Goal: Book appointment/travel/reservation

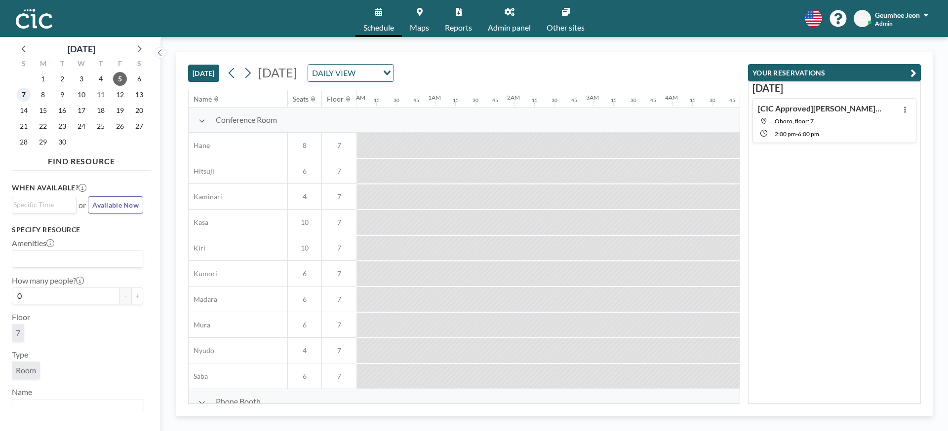
click at [28, 94] on span "7" at bounding box center [24, 95] width 14 height 14
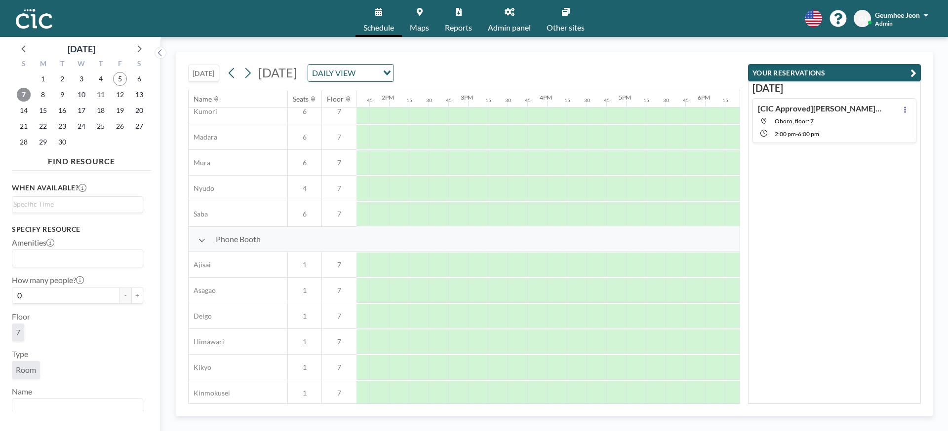
scroll to position [154, 1073]
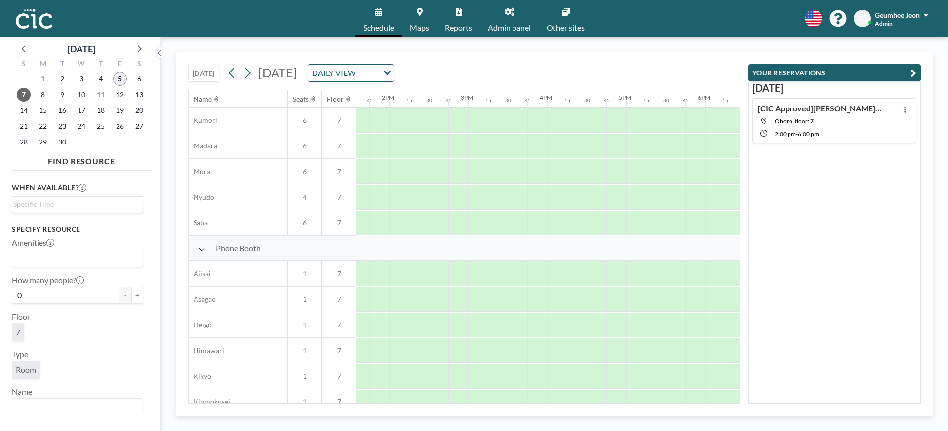
click at [121, 79] on span "5" at bounding box center [120, 79] width 14 height 14
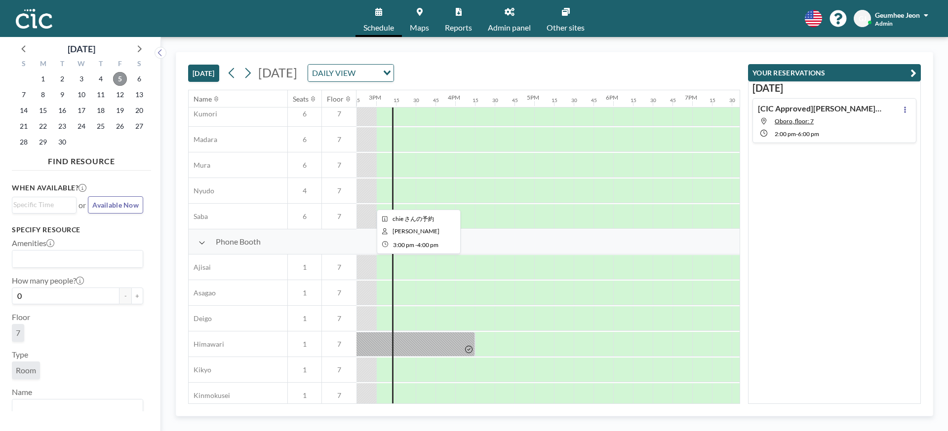
scroll to position [140, 1165]
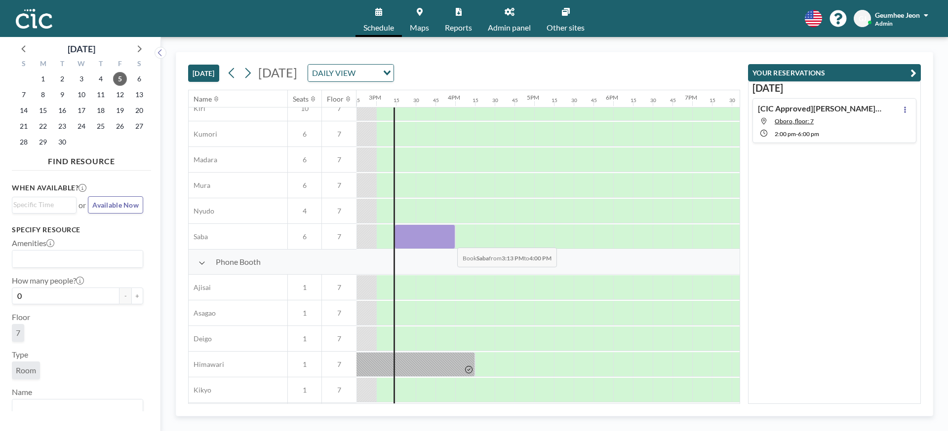
drag, startPoint x: 394, startPoint y: 236, endPoint x: 449, endPoint y: 240, distance: 54.9
click at [449, 240] on div at bounding box center [424, 237] width 61 height 25
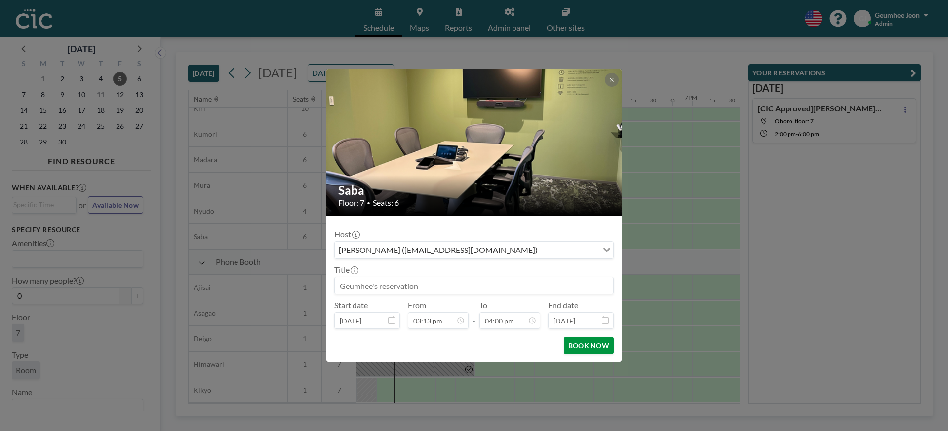
click at [595, 352] on button "BOOK NOW" at bounding box center [589, 345] width 50 height 17
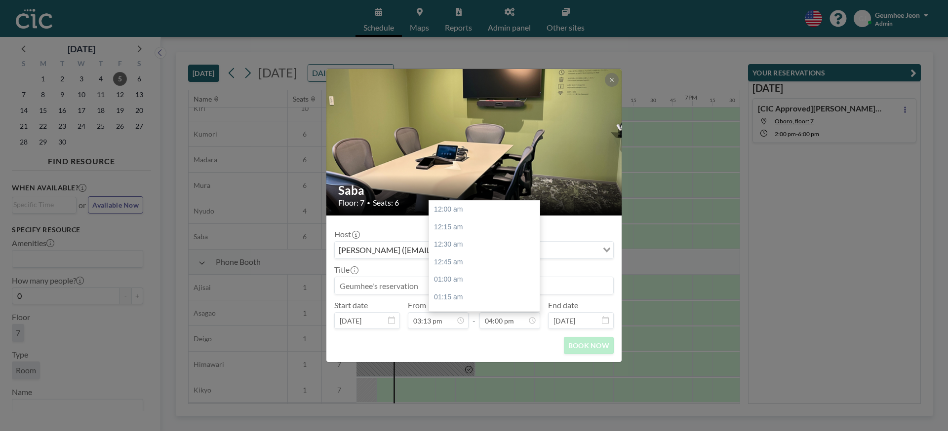
scroll to position [1125, 0]
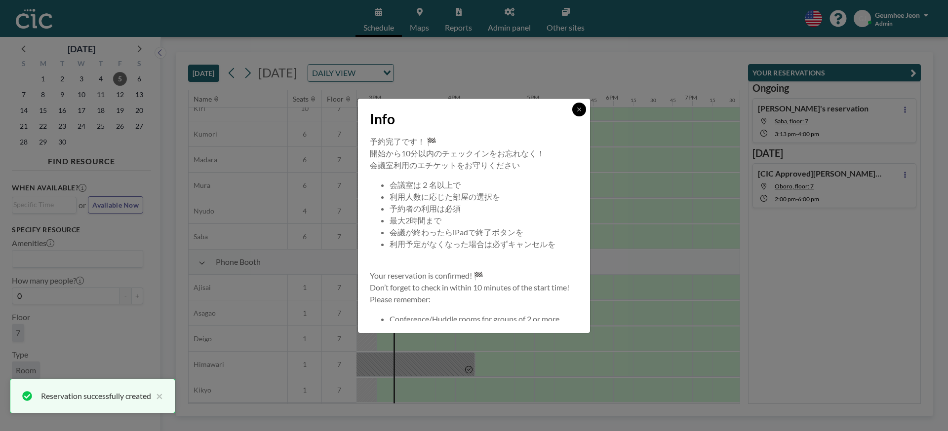
click at [585, 109] on button at bounding box center [579, 110] width 14 height 14
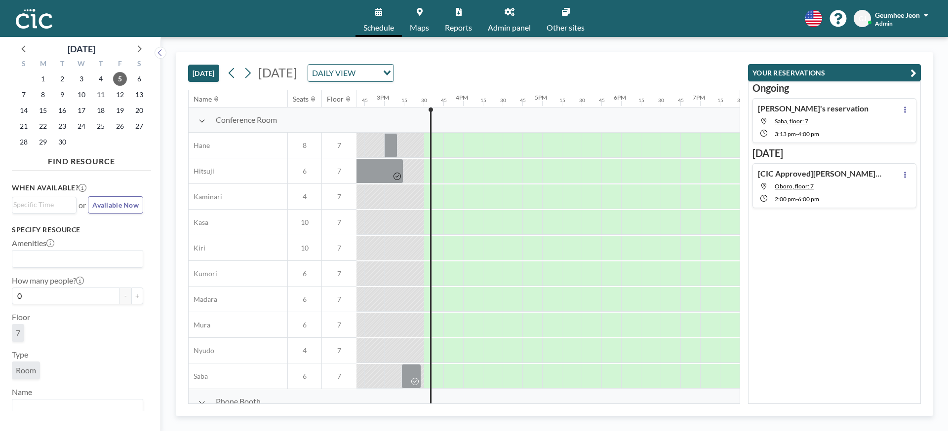
scroll to position [0, 1165]
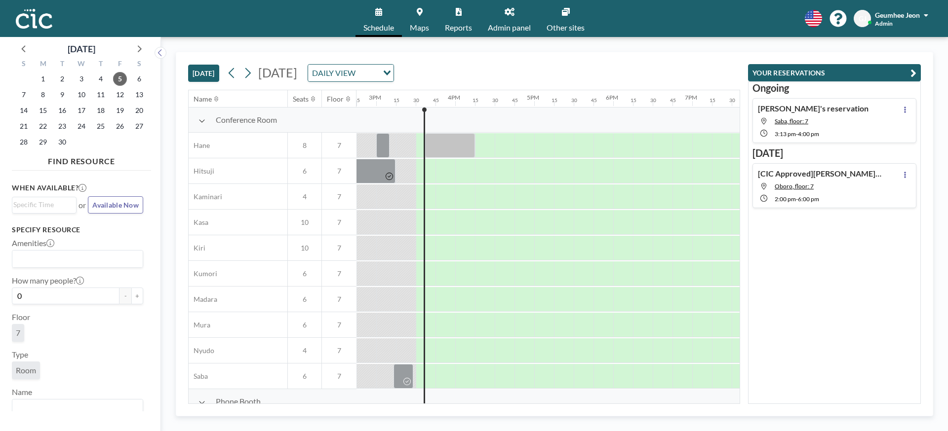
click at [461, 17] on link "Reports" at bounding box center [458, 18] width 43 height 37
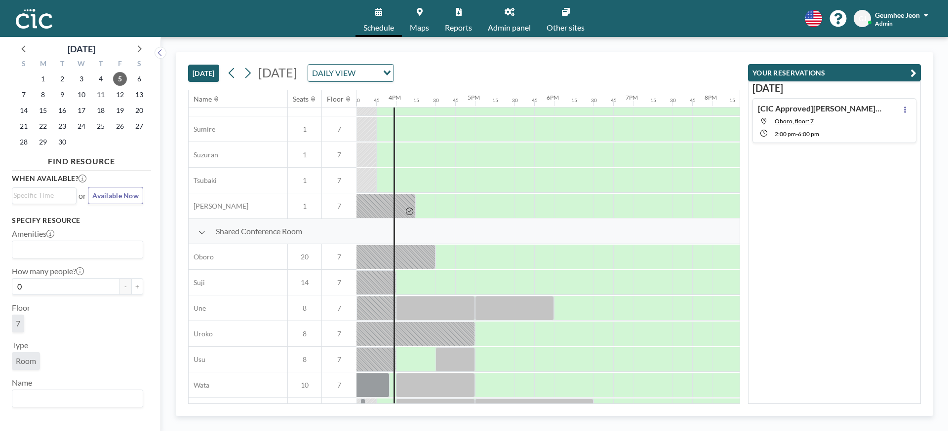
scroll to position [632, 1224]
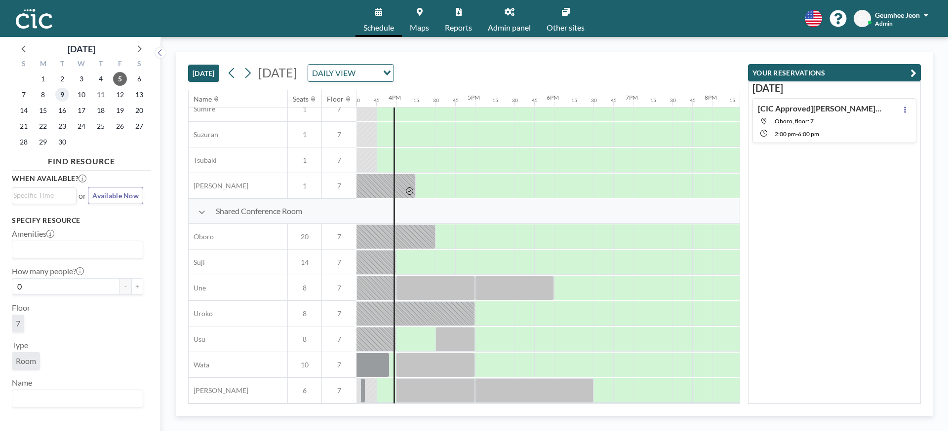
click at [64, 101] on span "9" at bounding box center [62, 95] width 14 height 14
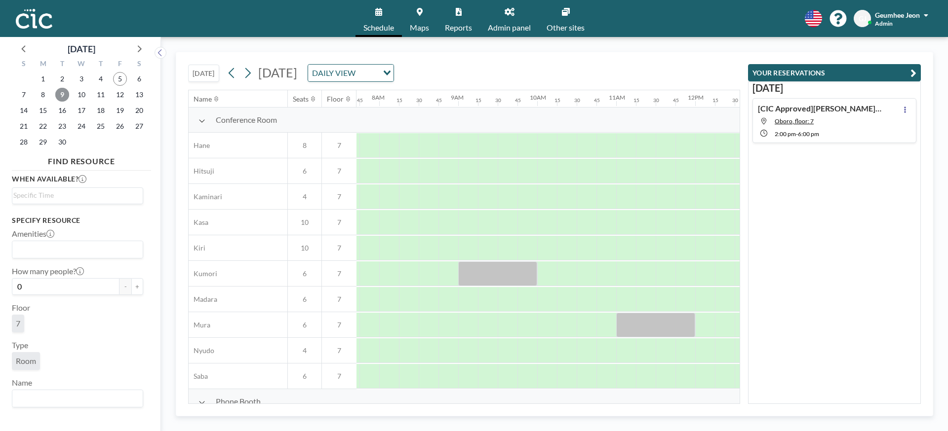
scroll to position [0, 612]
click at [87, 95] on span "10" at bounding box center [82, 95] width 14 height 14
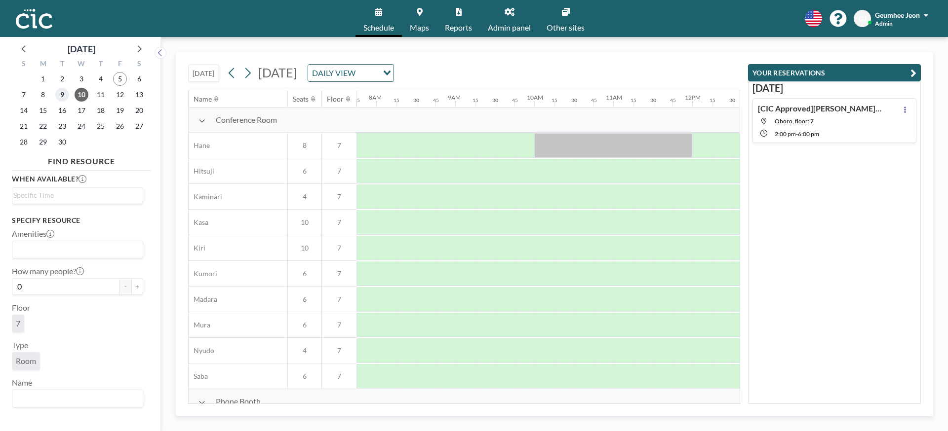
click at [59, 99] on span "9" at bounding box center [62, 95] width 14 height 14
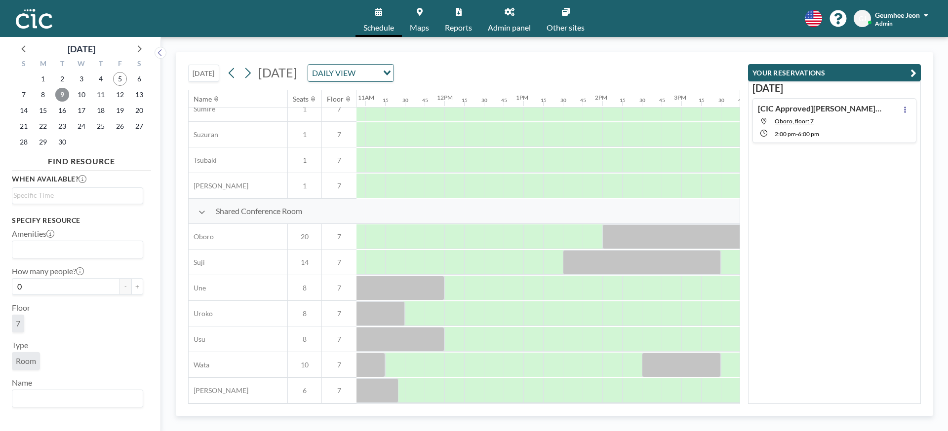
scroll to position [632, 722]
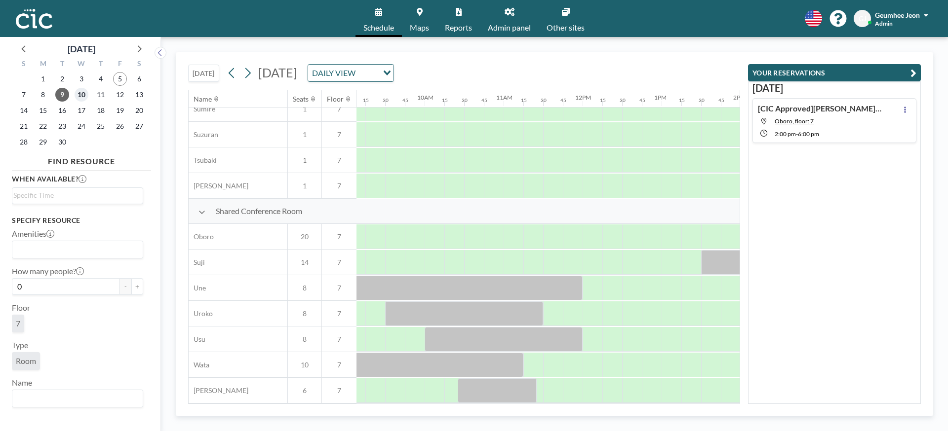
click at [83, 97] on span "10" at bounding box center [82, 95] width 14 height 14
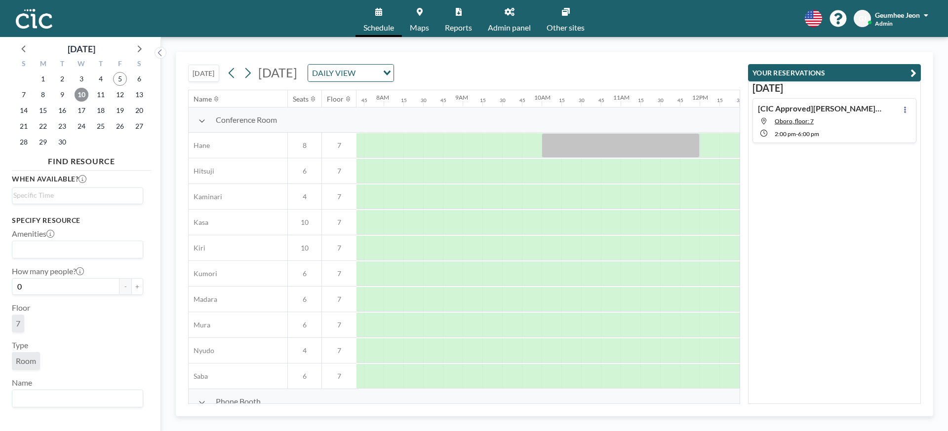
scroll to position [0, 612]
click at [27, 95] on span "7" at bounding box center [24, 95] width 14 height 14
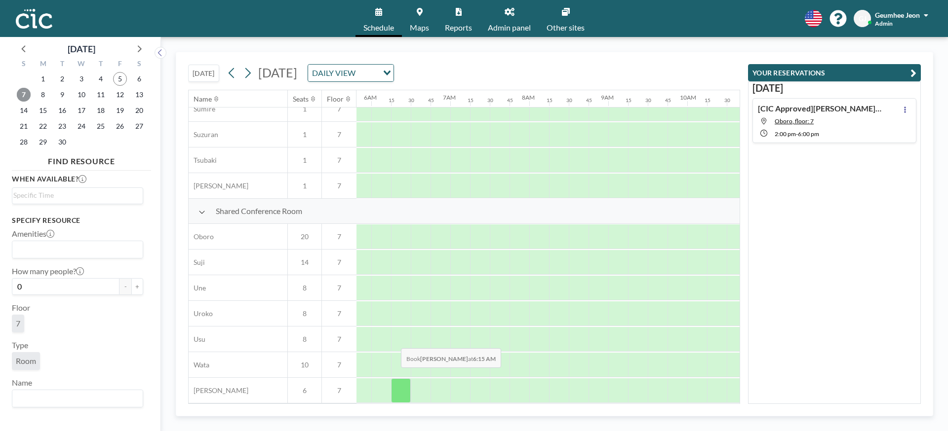
scroll to position [632, 457]
click at [67, 91] on span "9" at bounding box center [62, 95] width 14 height 14
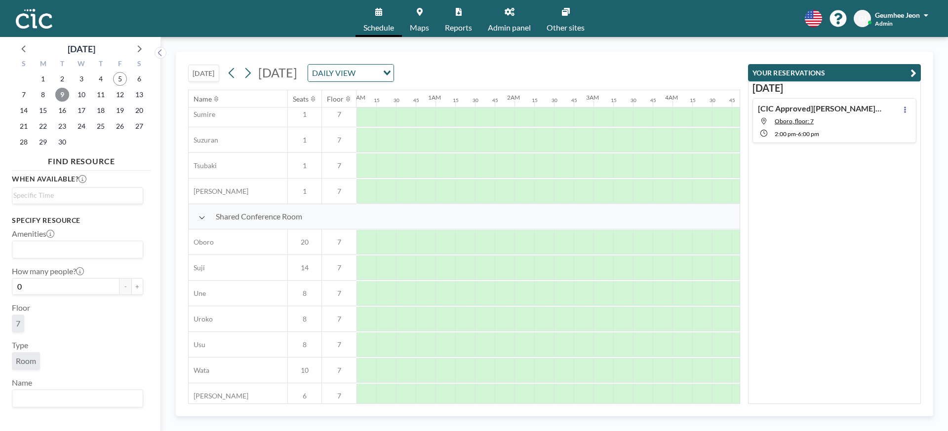
scroll to position [612, 0]
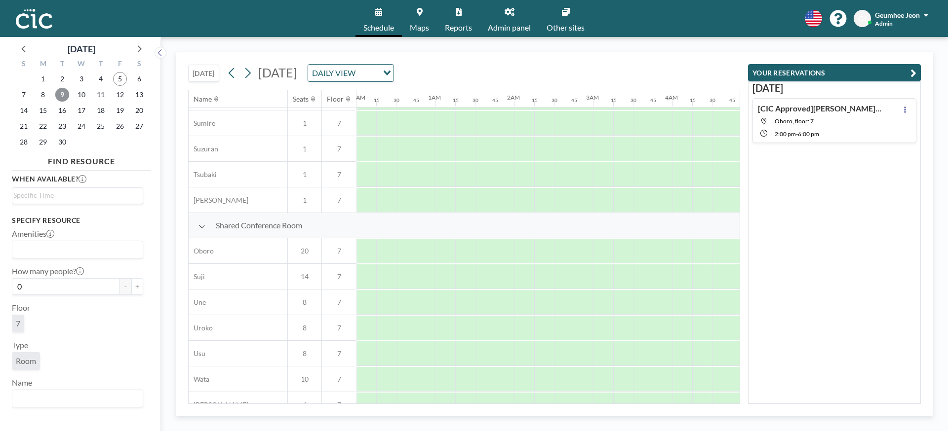
click at [61, 93] on span "9" at bounding box center [62, 95] width 14 height 14
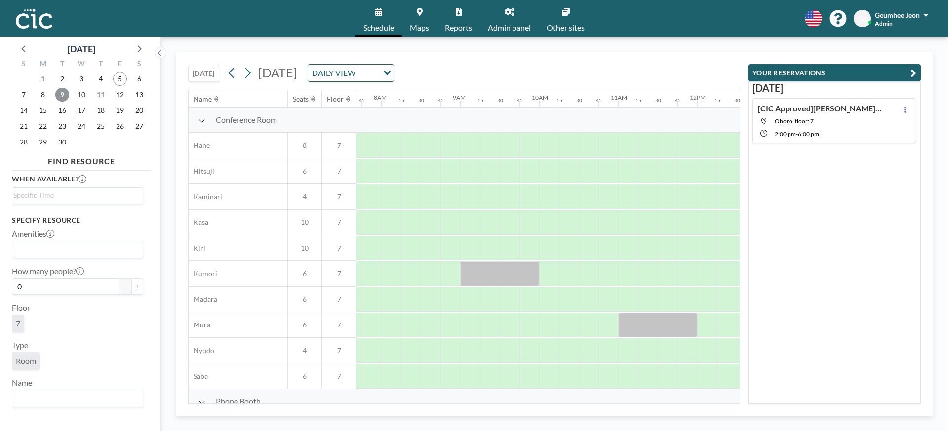
scroll to position [0, 612]
click at [466, 20] on link "Reports" at bounding box center [458, 18] width 43 height 37
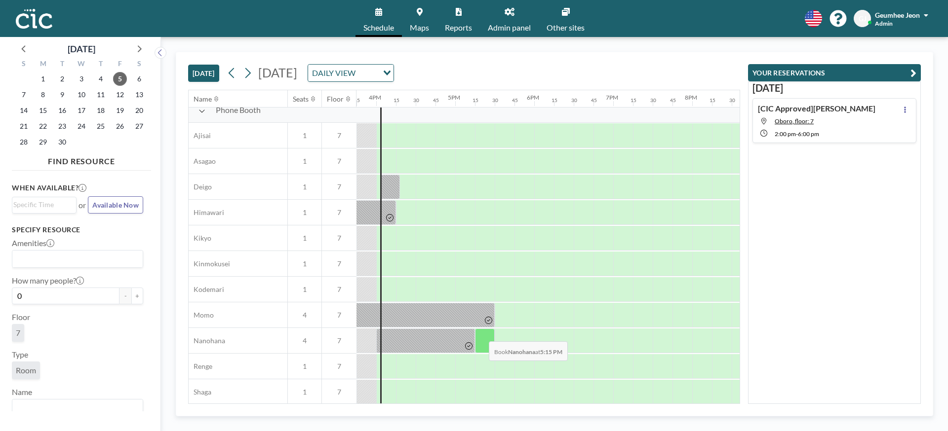
scroll to position [0, 1244]
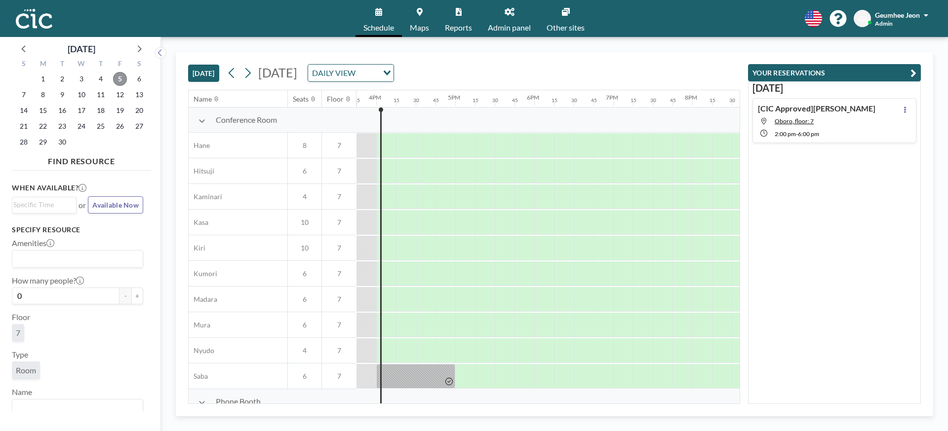
click at [116, 79] on span "5" at bounding box center [120, 79] width 14 height 14
click at [31, 44] on div at bounding box center [24, 48] width 15 height 15
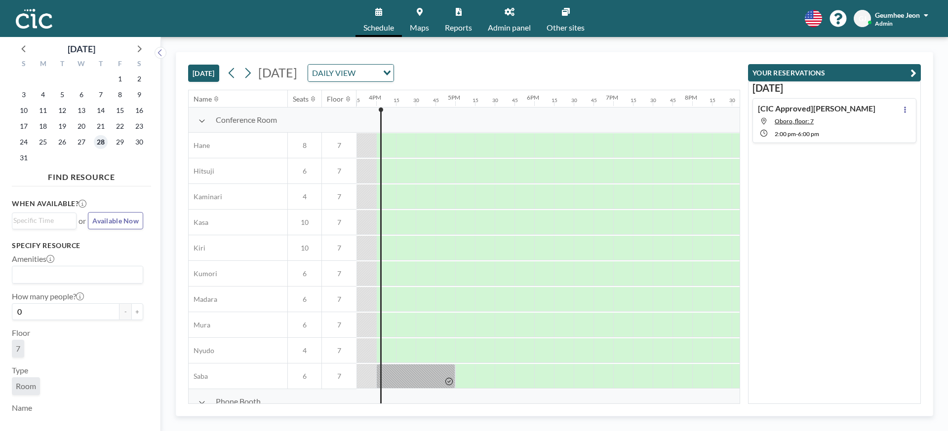
click at [97, 142] on span "28" at bounding box center [101, 142] width 14 height 14
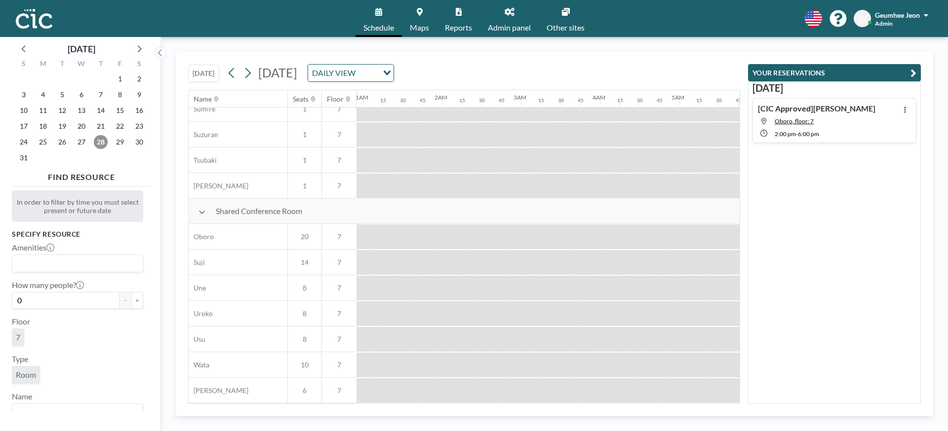
scroll to position [632, 0]
click at [146, 51] on div at bounding box center [138, 48] width 15 height 15
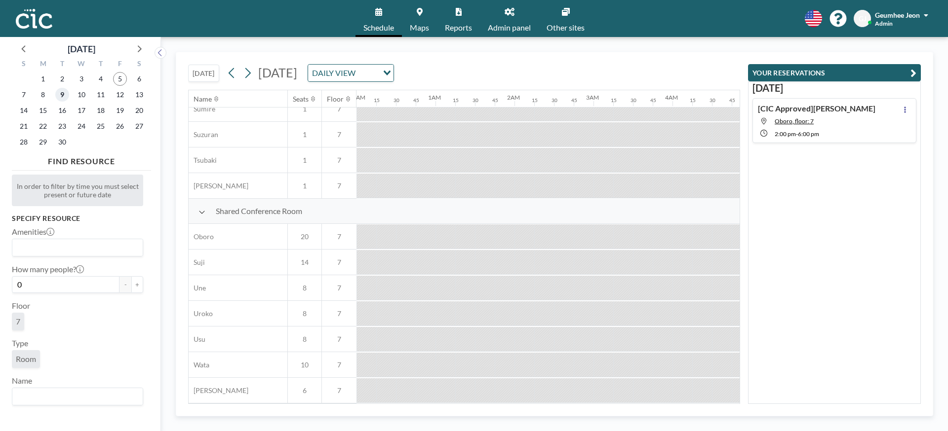
click at [65, 91] on span "9" at bounding box center [62, 95] width 14 height 14
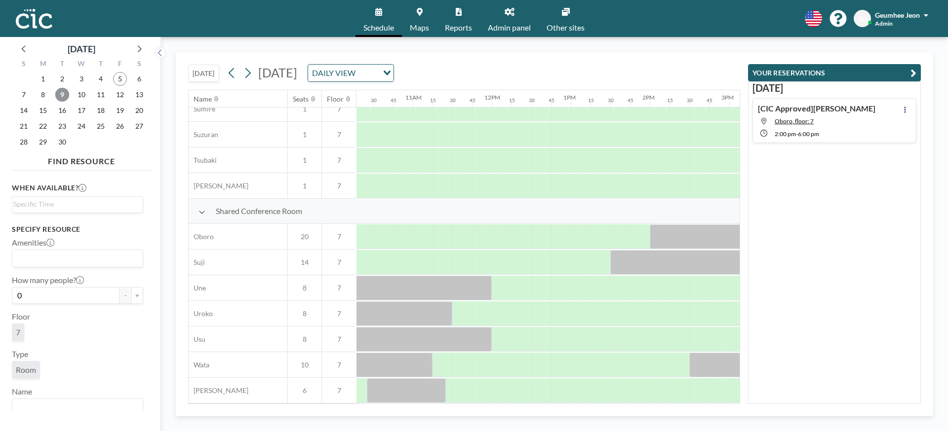
scroll to position [632, 534]
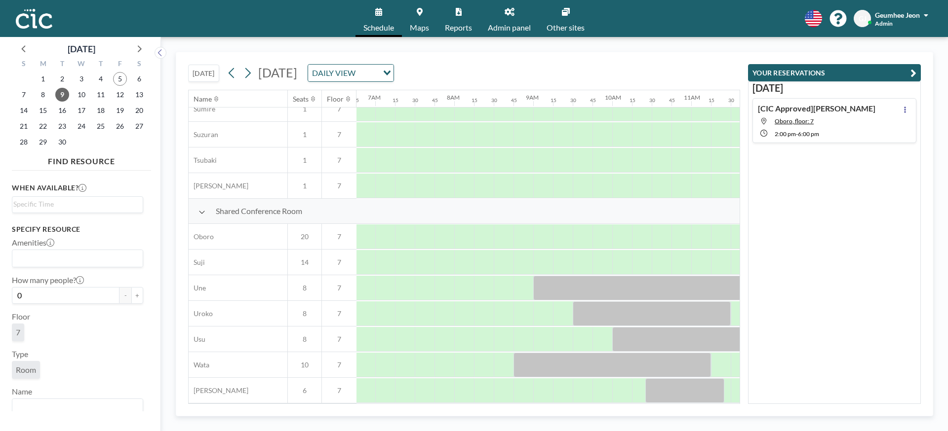
click at [54, 94] on div "9" at bounding box center [62, 95] width 19 height 16
click at [60, 95] on span "9" at bounding box center [62, 95] width 14 height 14
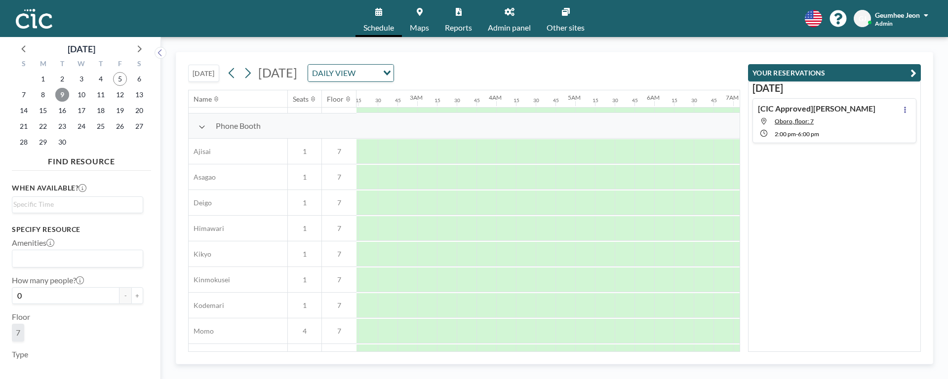
scroll to position [276, 0]
click at [94, 88] on span "11" at bounding box center [101, 95] width 14 height 14
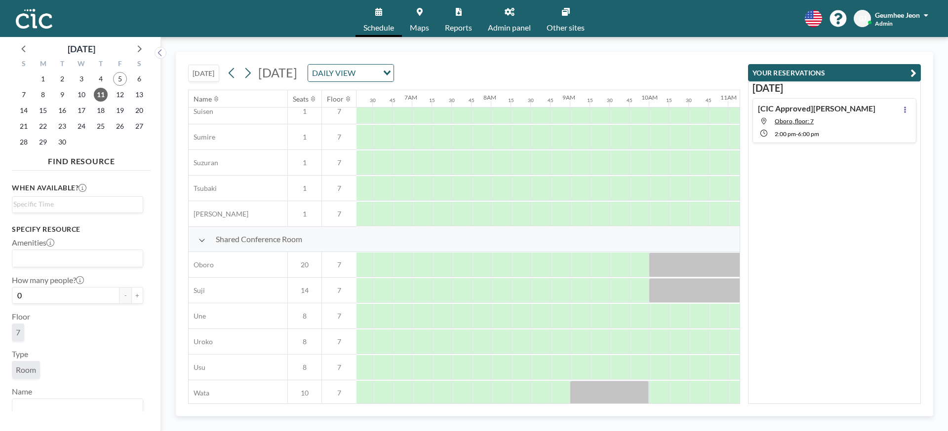
scroll to position [604, 498]
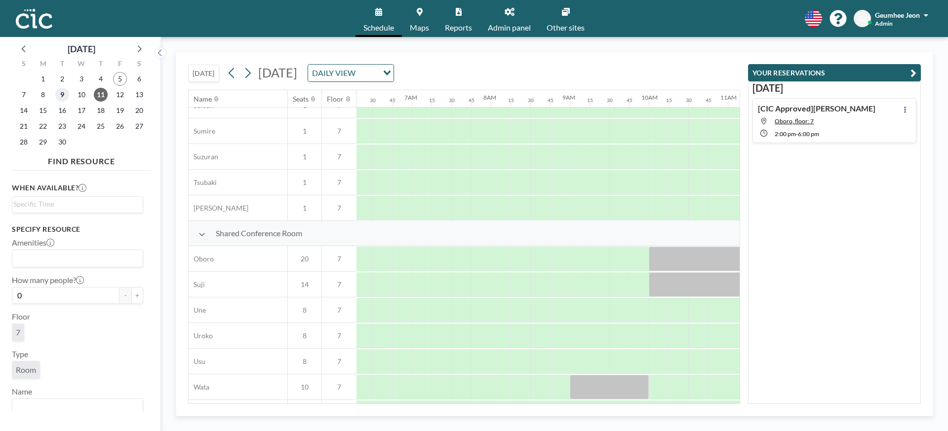
click at [58, 94] on span "9" at bounding box center [62, 95] width 14 height 14
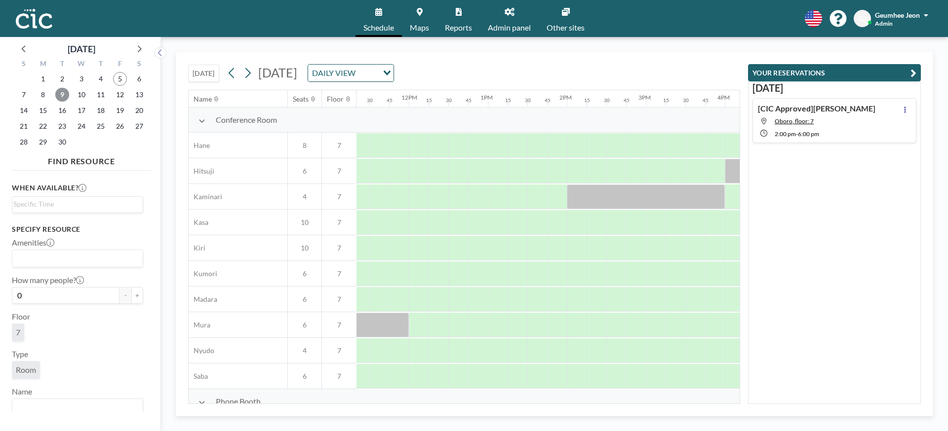
scroll to position [0, 1086]
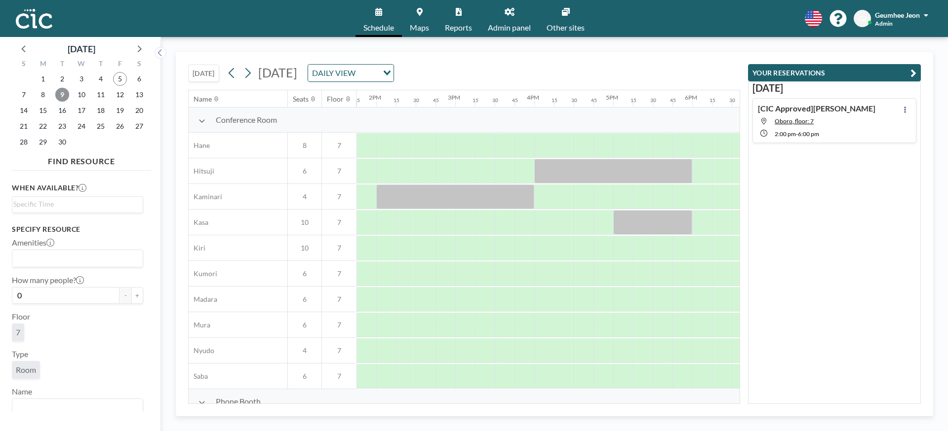
click at [58, 94] on span "9" at bounding box center [62, 95] width 14 height 14
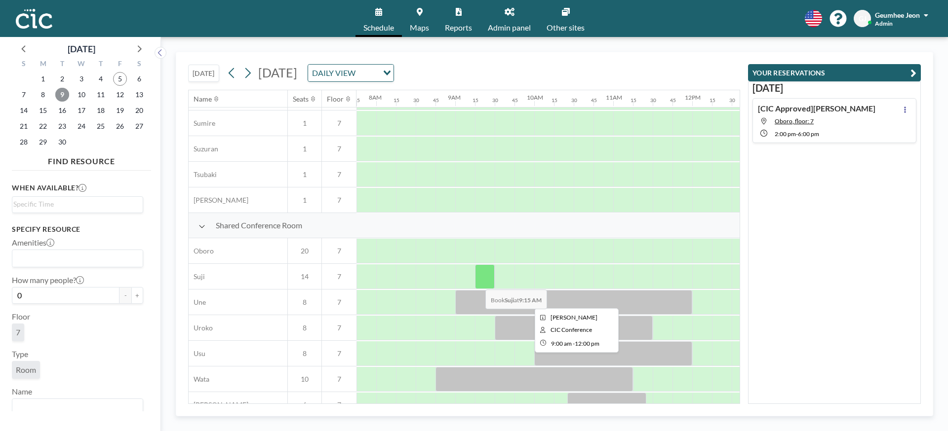
scroll to position [632, 612]
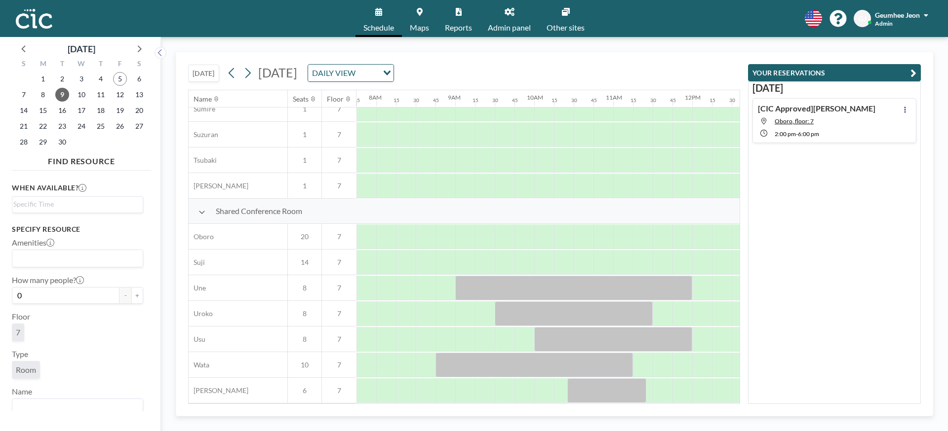
drag, startPoint x: 486, startPoint y: 404, endPoint x: 504, endPoint y: 404, distance: 18.3
click at [504, 404] on div "[DATE] [DATE] DAILY VIEW Loading... Name Seats Floor 12AM 15 30 45 1AM 15 30 45…" at bounding box center [554, 234] width 757 height 365
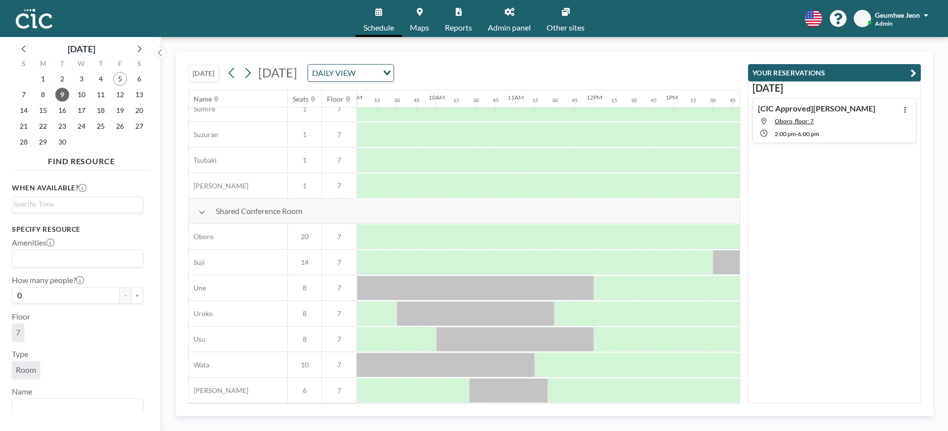
scroll to position [632, 778]
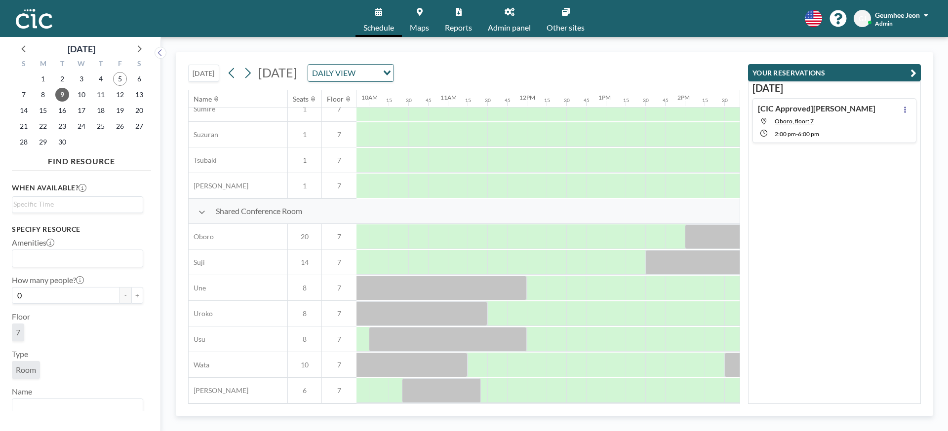
click at [459, 13] on icon at bounding box center [459, 12] width 6 height 8
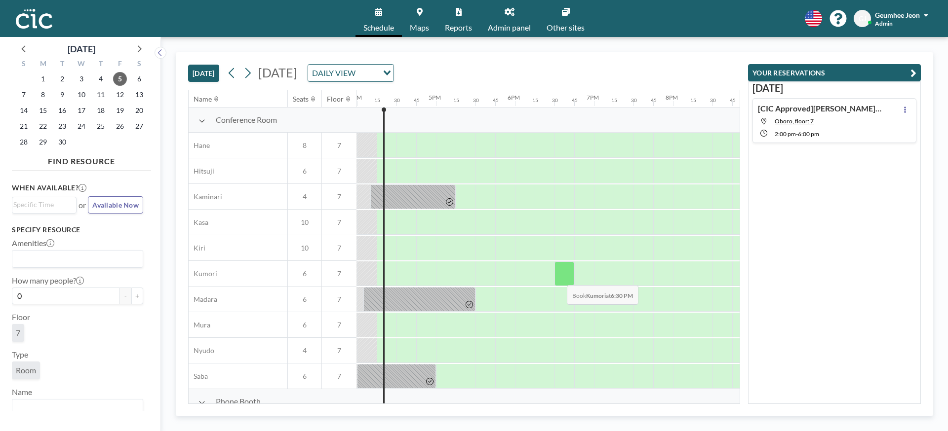
scroll to position [349, 1260]
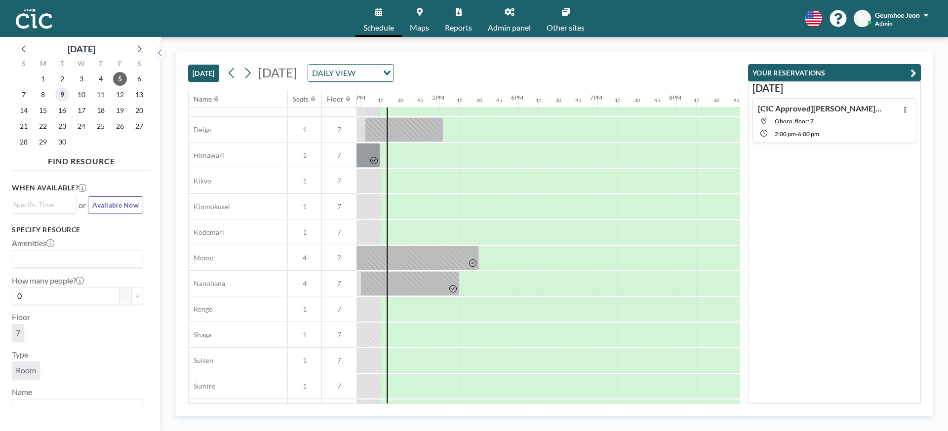
click at [65, 94] on span "9" at bounding box center [62, 95] width 14 height 14
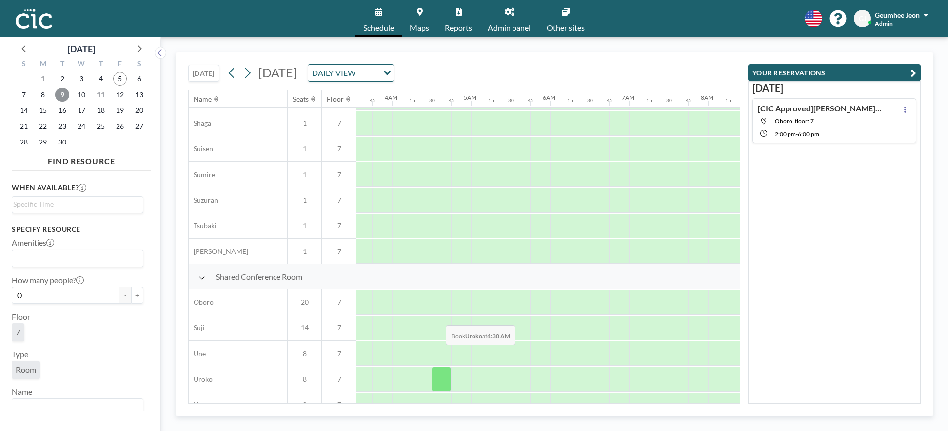
scroll to position [632, 280]
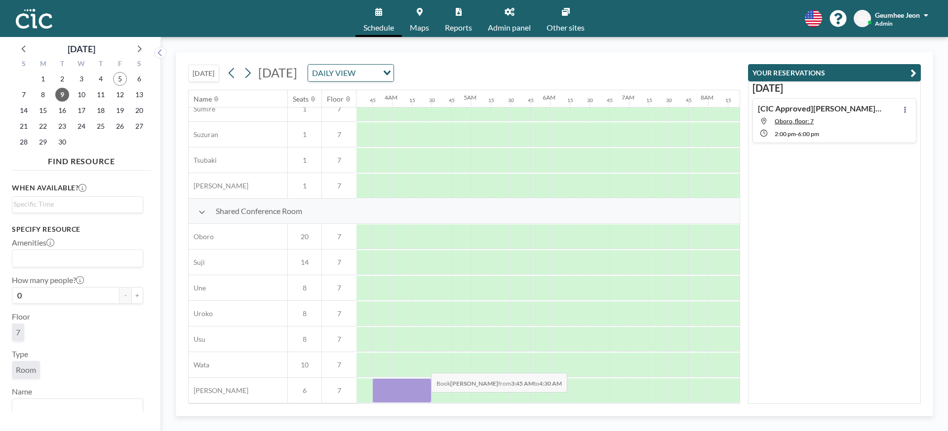
drag, startPoint x: 379, startPoint y: 397, endPoint x: 423, endPoint y: 400, distance: 44.0
click at [423, 400] on div "Name Seats Floor 12AM 15 30 45 1AM 15 30 45 2AM 15 30 45 3AM 15 30 45 4AM 15 30…" at bounding box center [464, 246] width 551 height 313
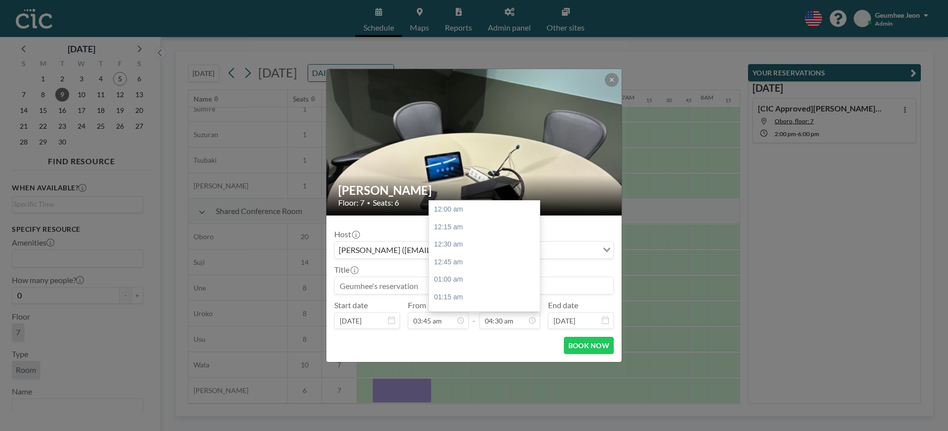
scroll to position [316, 0]
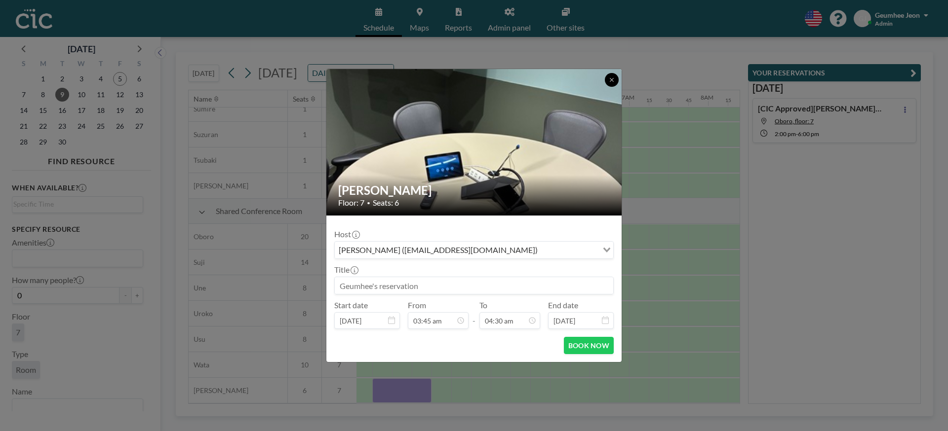
click at [609, 80] on icon at bounding box center [612, 80] width 6 height 6
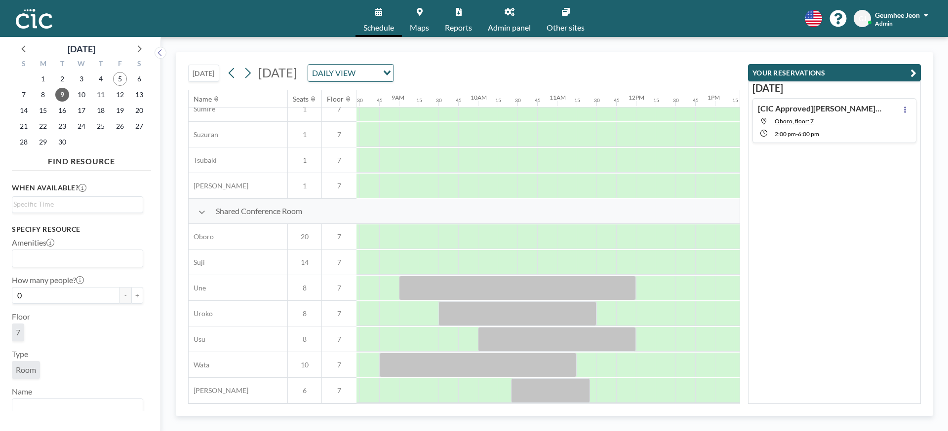
scroll to position [632, 725]
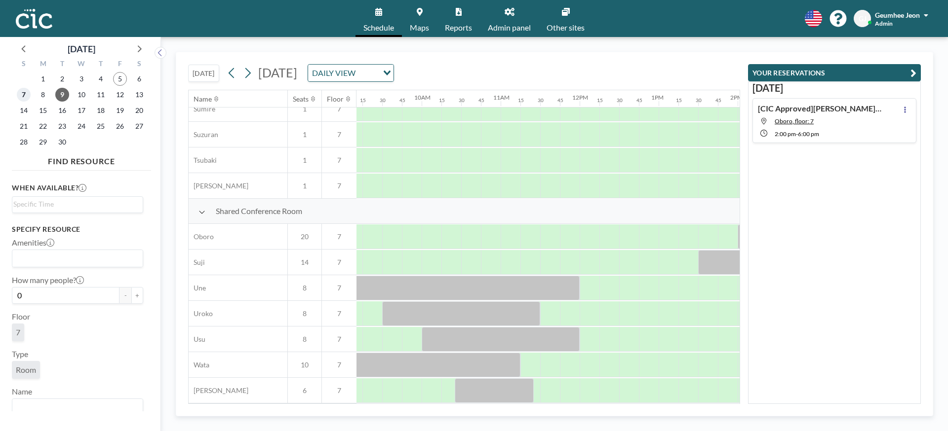
click at [20, 93] on span "7" at bounding box center [24, 95] width 14 height 14
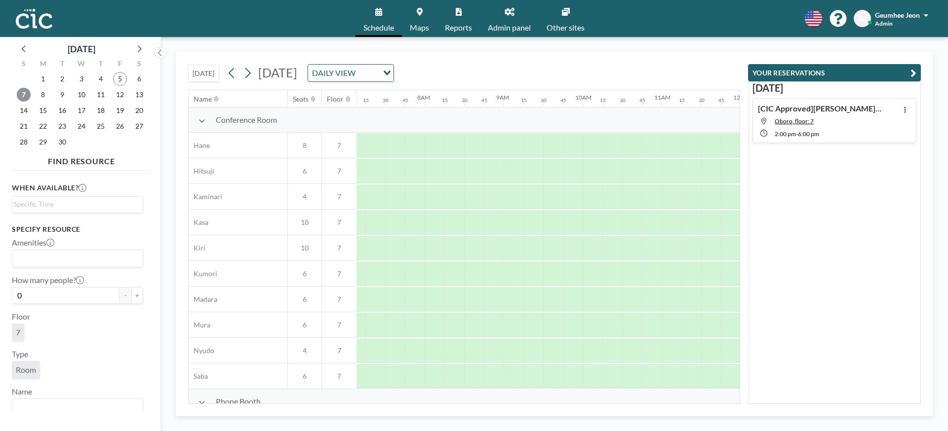
scroll to position [0, 612]
